Goal: Information Seeking & Learning: Learn about a topic

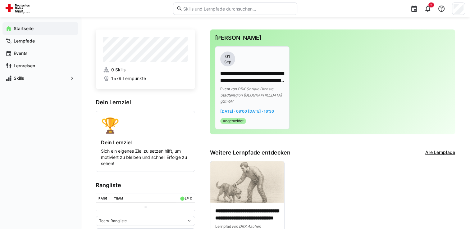
scroll to position [5, 0]
click at [266, 113] on app-date-range-label "[DATE] · 08:00 [DATE] · 16:30" at bounding box center [252, 111] width 64 height 6
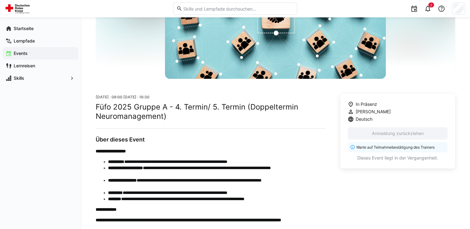
scroll to position [90, 0]
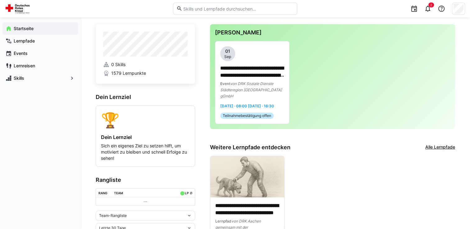
scroll to position [8, 0]
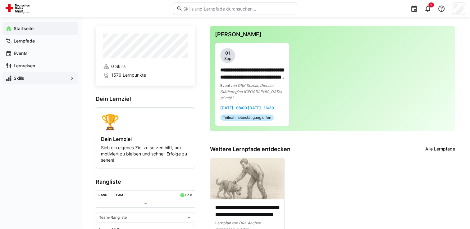
click at [48, 79] on span "Skills" at bounding box center [40, 78] width 55 height 6
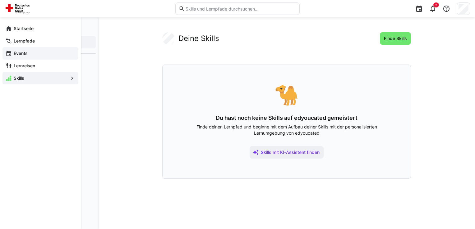
click at [42, 57] on div "Events" at bounding box center [40, 53] width 76 height 12
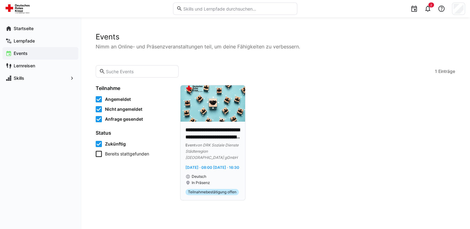
click at [219, 155] on div "**********" at bounding box center [213, 156] width 55 height 59
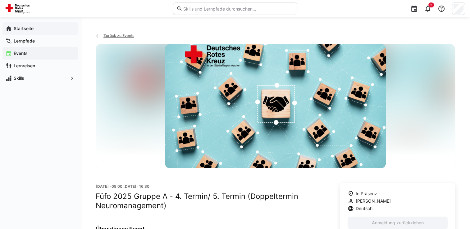
click at [0, 0] on app-navigation-label "Startseite" at bounding box center [0, 0] width 0 height 0
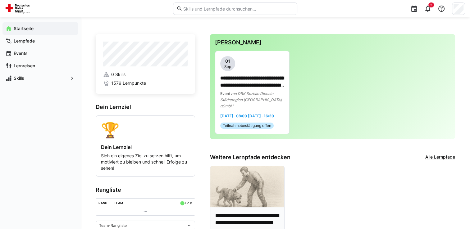
click at [260, 179] on img at bounding box center [247, 187] width 74 height 42
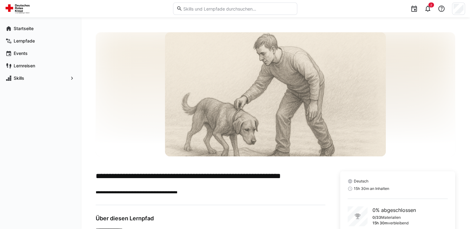
scroll to position [42, 0]
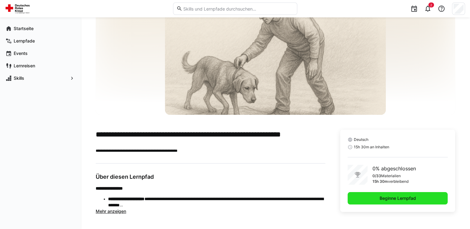
click at [378, 198] on span "Beginne Lernpfad" at bounding box center [398, 198] width 100 height 12
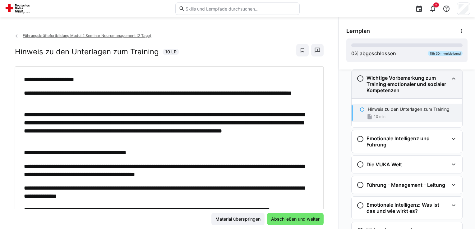
click at [357, 78] on eds-icon at bounding box center [360, 78] width 7 height 7
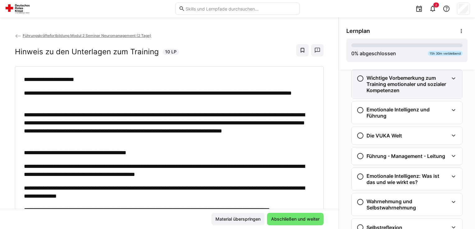
click at [357, 78] on eds-icon at bounding box center [360, 78] width 7 height 7
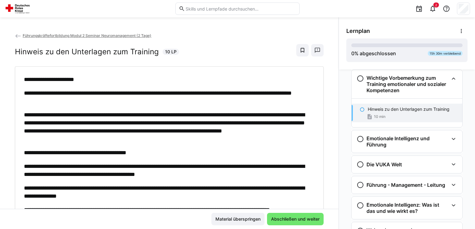
click at [360, 109] on eds-icon at bounding box center [362, 109] width 5 height 5
click at [360, 110] on eds-icon at bounding box center [362, 109] width 5 height 5
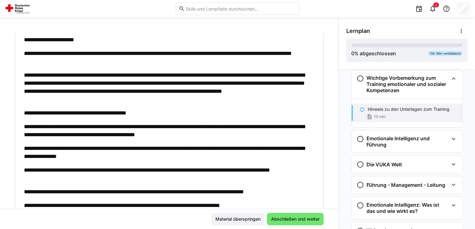
scroll to position [104, 0]
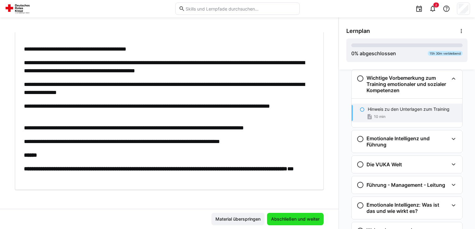
click at [279, 218] on span "Abschließen und weiter" at bounding box center [295, 219] width 50 height 6
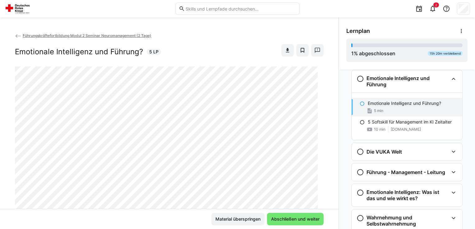
scroll to position [106, 0]
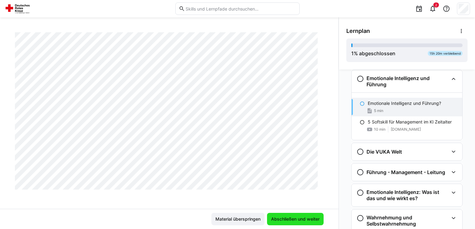
click at [308, 217] on span "Abschließen und weiter" at bounding box center [295, 219] width 50 height 6
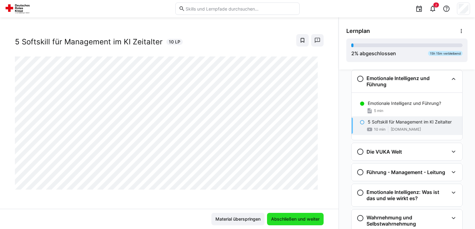
click at [308, 217] on span "Abschließen und weiter" at bounding box center [295, 219] width 50 height 6
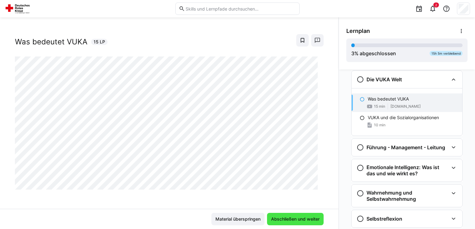
scroll to position [143, 0]
click at [360, 99] on eds-icon at bounding box center [362, 98] width 5 height 5
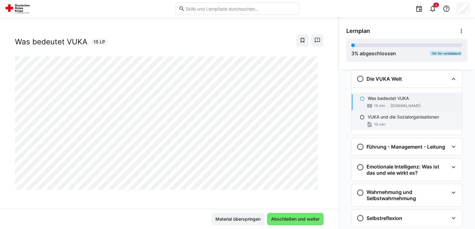
click at [361, 118] on eds-icon at bounding box center [362, 117] width 5 height 5
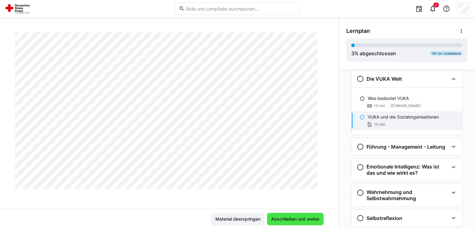
scroll to position [1683, 0]
